Goal: Information Seeking & Learning: Learn about a topic

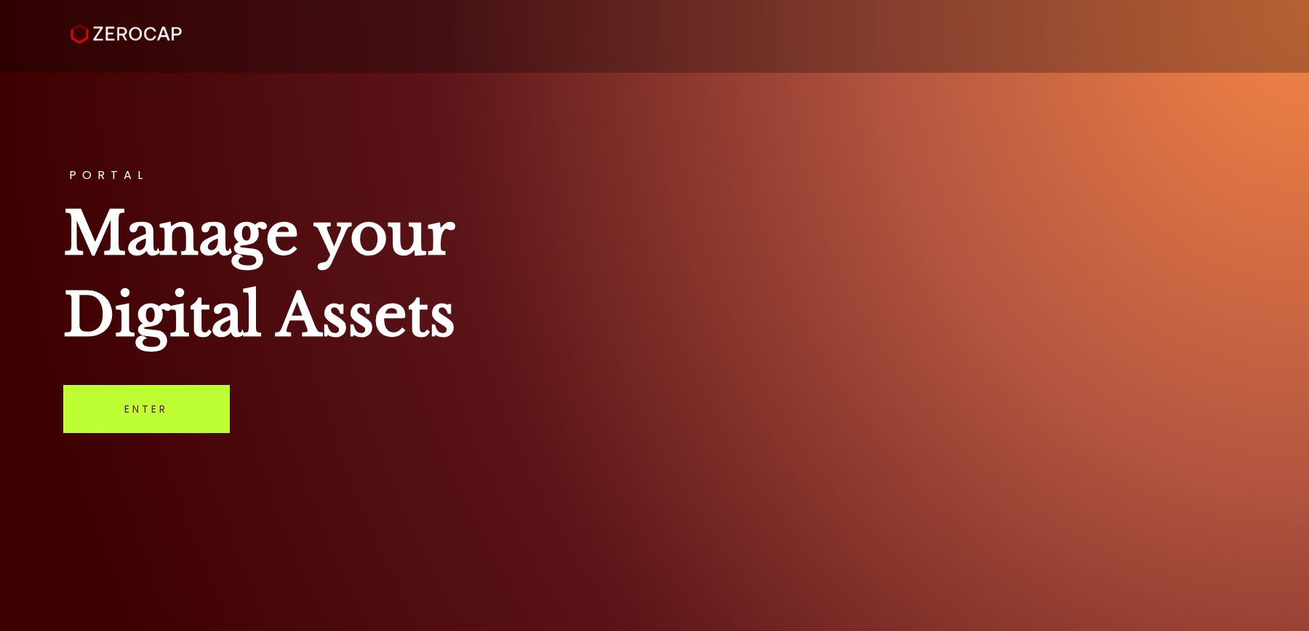
click at [167, 405] on link "Enter" at bounding box center [146, 409] width 167 height 48
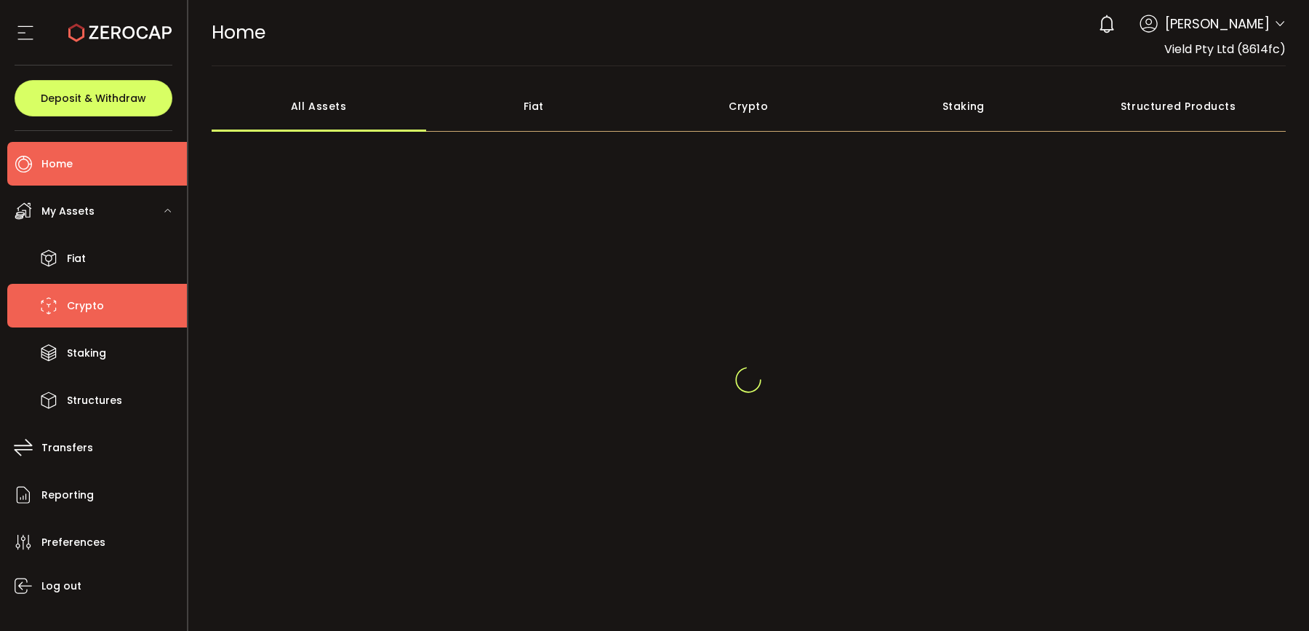
click at [121, 301] on li "Crypto" at bounding box center [97, 306] width 180 height 44
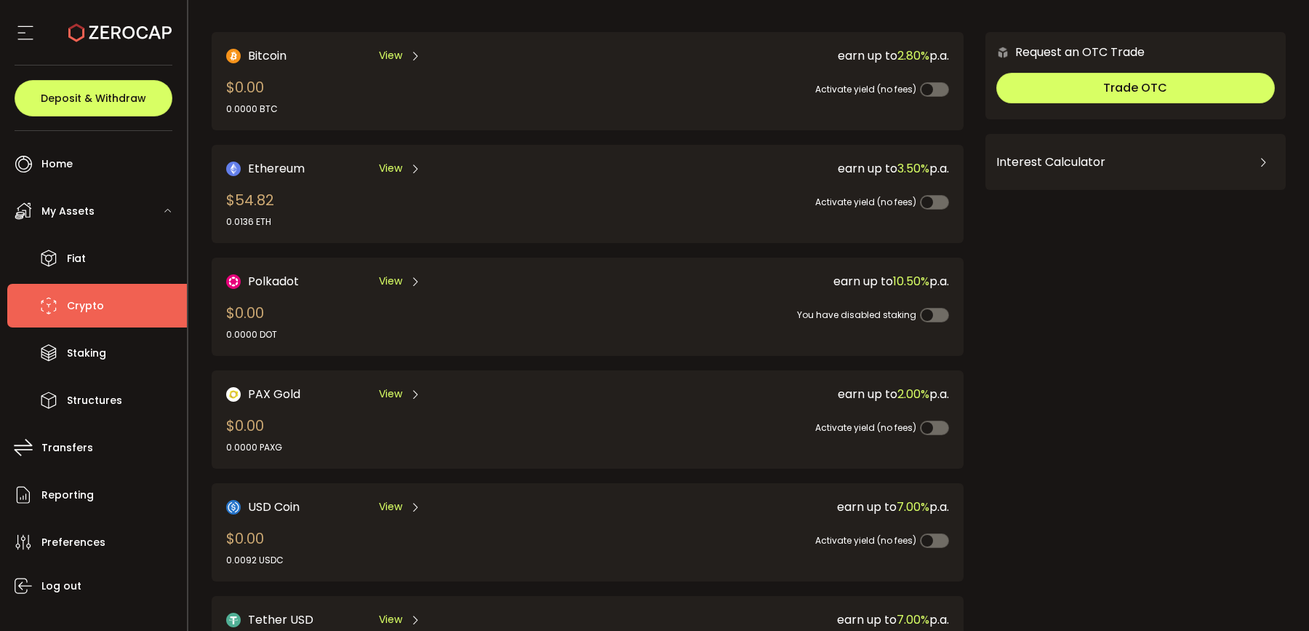
scroll to position [285, 0]
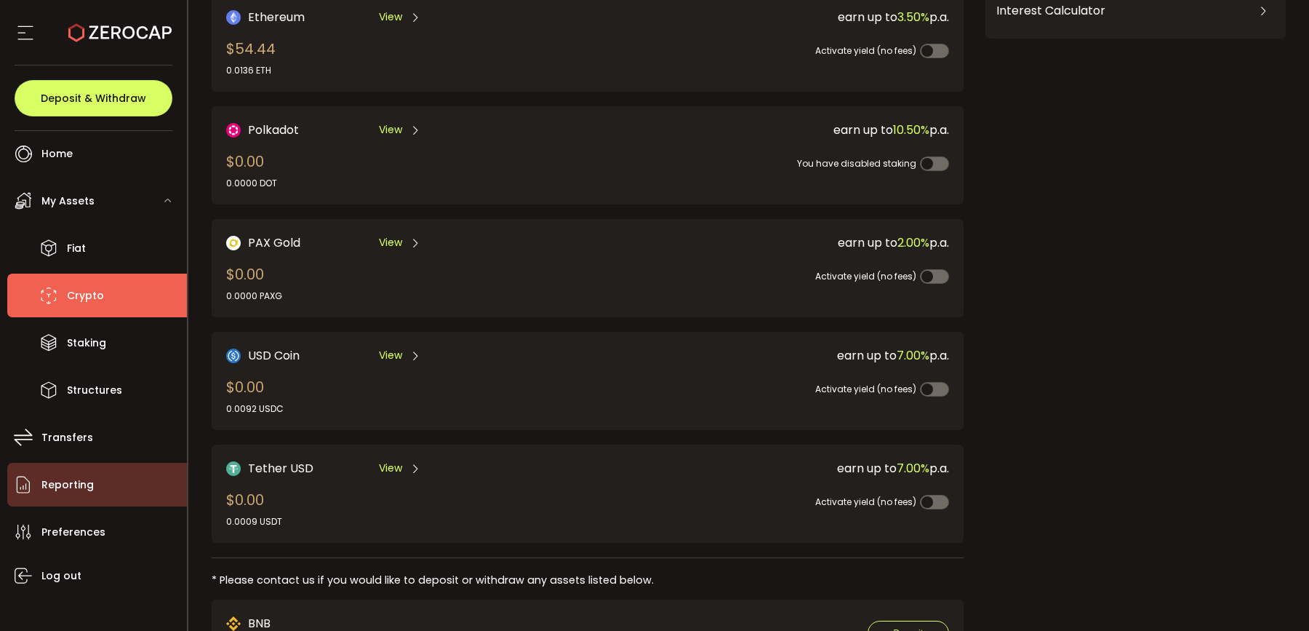
scroll to position [23, 0]
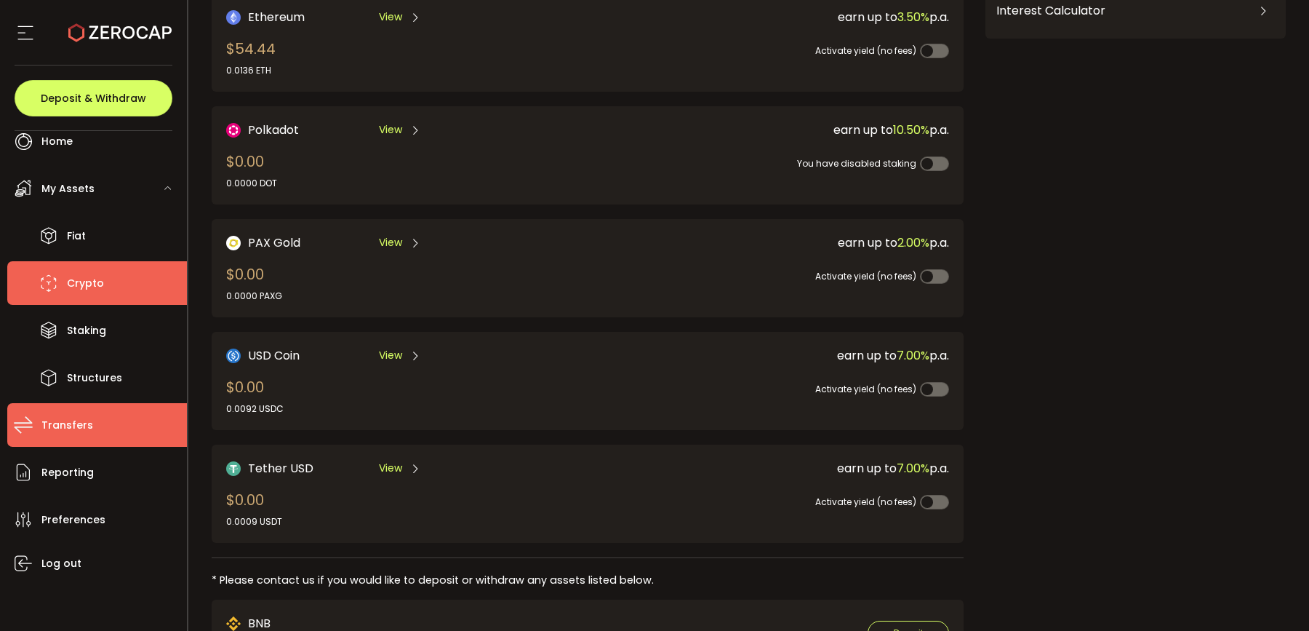
click at [97, 435] on li "Transfers" at bounding box center [97, 425] width 180 height 44
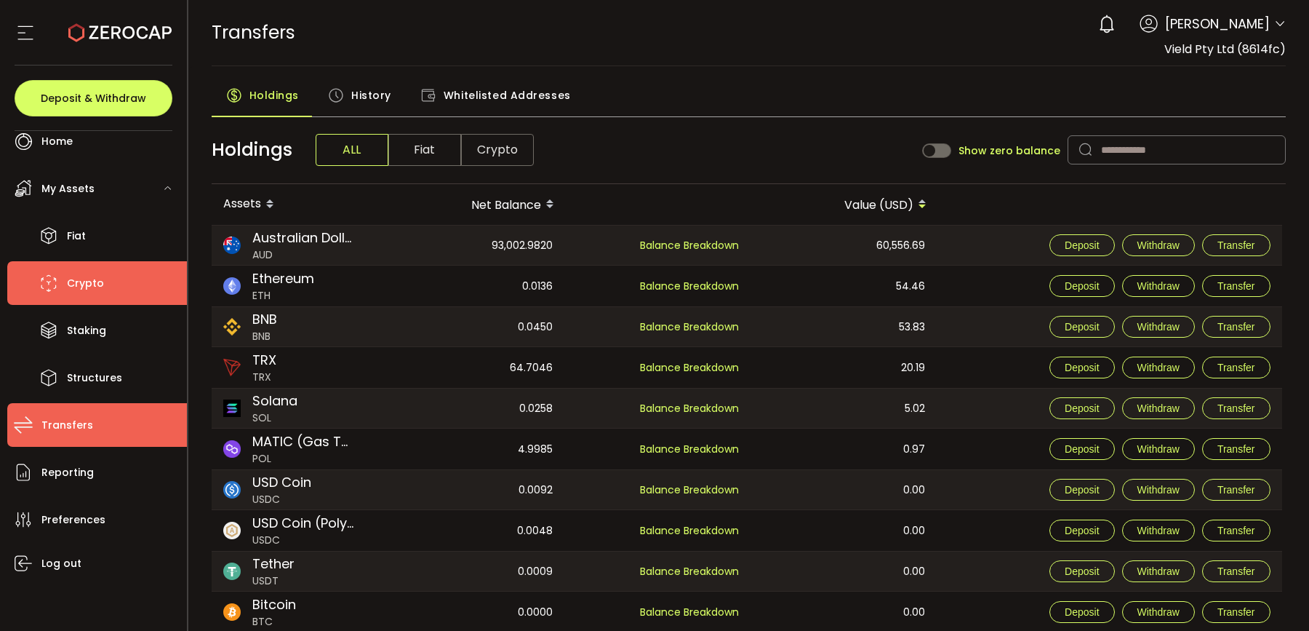
click at [123, 291] on li "Crypto" at bounding box center [97, 283] width 180 height 44
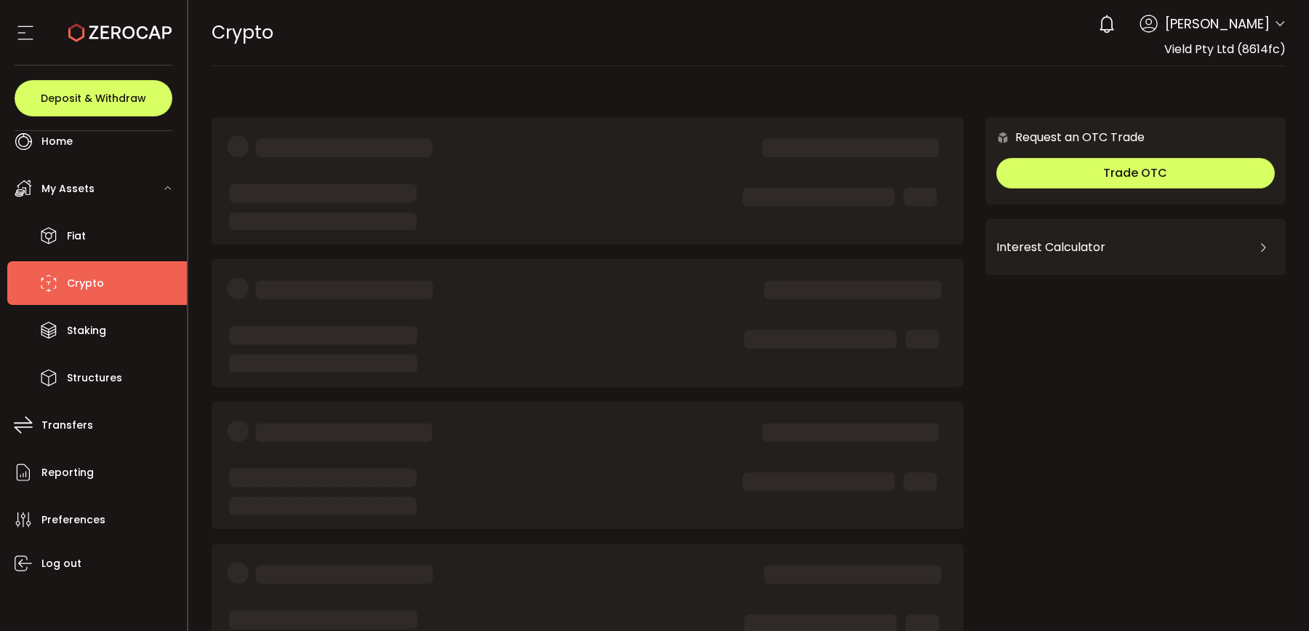
click at [123, 291] on li "Crypto" at bounding box center [97, 283] width 180 height 44
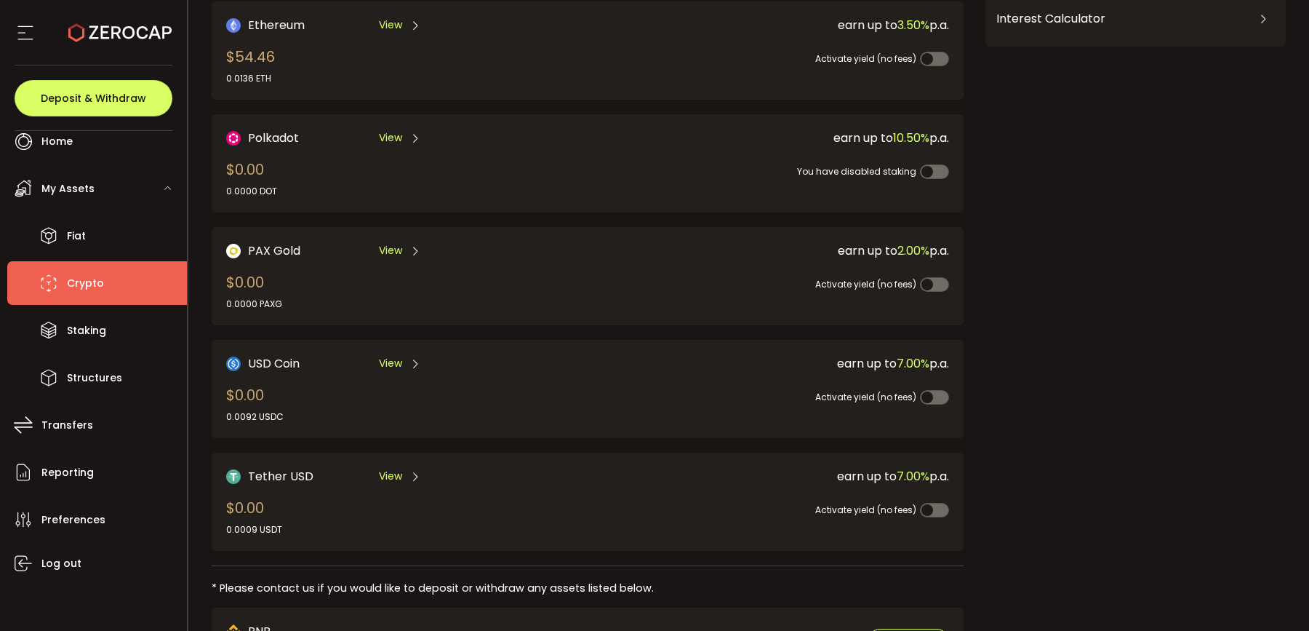
scroll to position [465, 0]
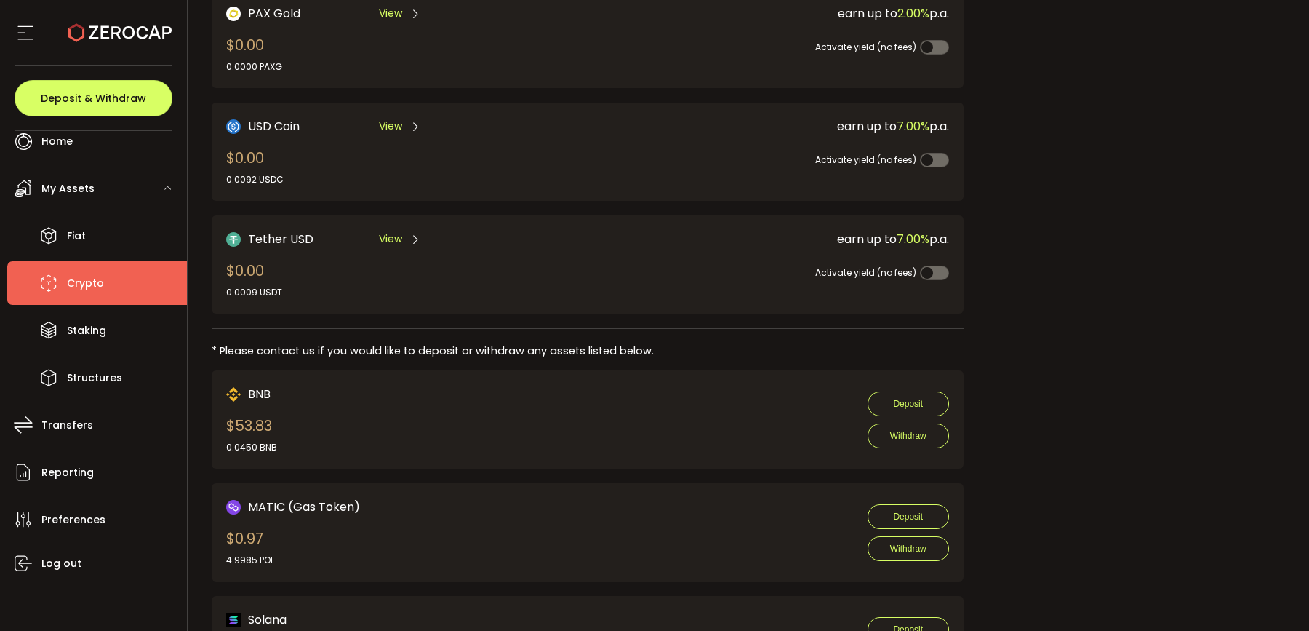
click at [388, 247] on div "View" at bounding box center [400, 239] width 42 height 18
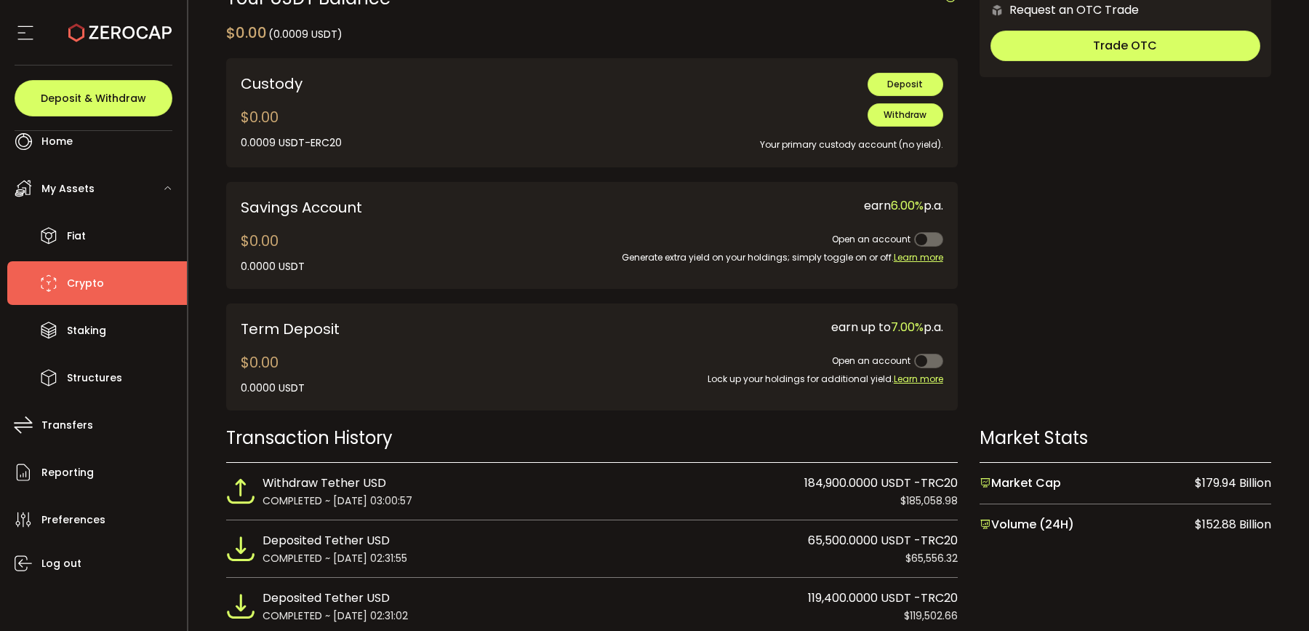
scroll to position [704, 0]
